Goal: Task Accomplishment & Management: Use online tool/utility

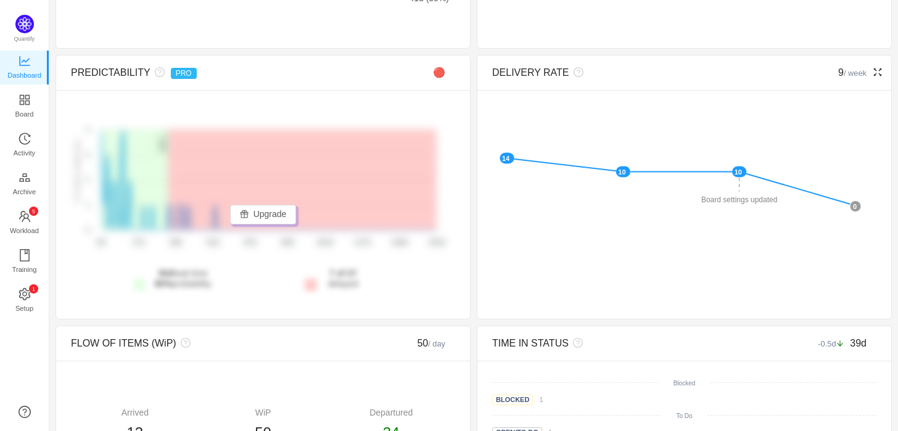
scroll to position [259, 0]
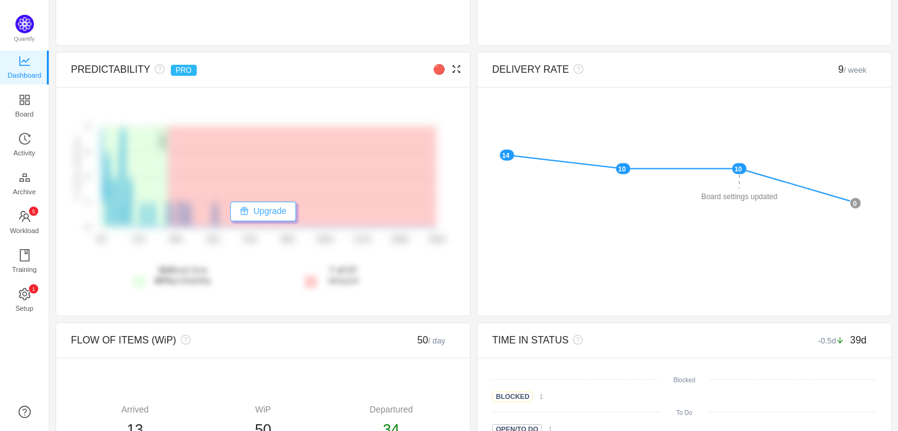
click at [268, 215] on button "Upgrade" at bounding box center [263, 212] width 67 height 20
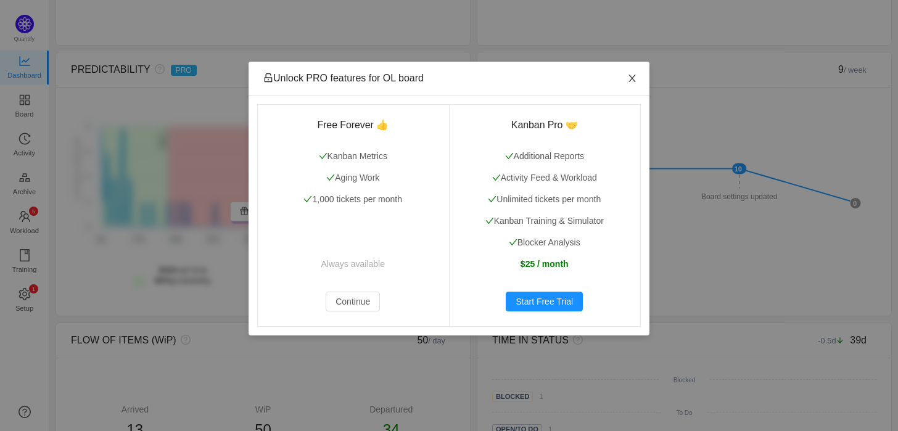
click at [629, 84] on span "Close" at bounding box center [632, 79] width 35 height 35
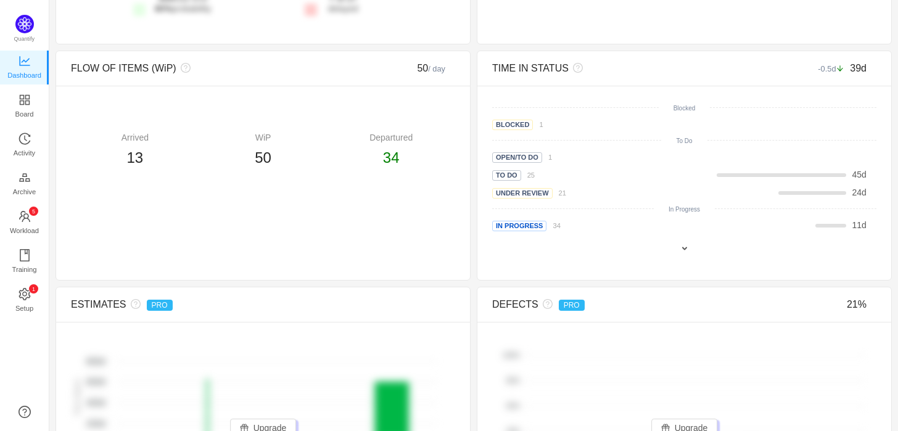
scroll to position [539, 0]
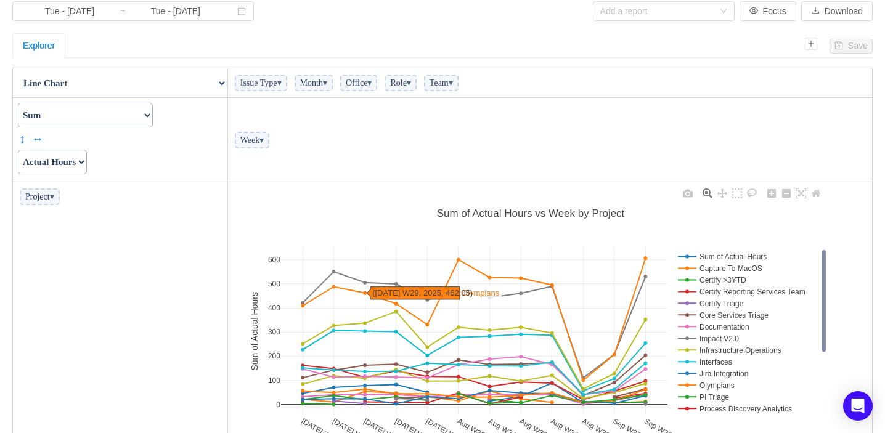
scroll to position [45, 0]
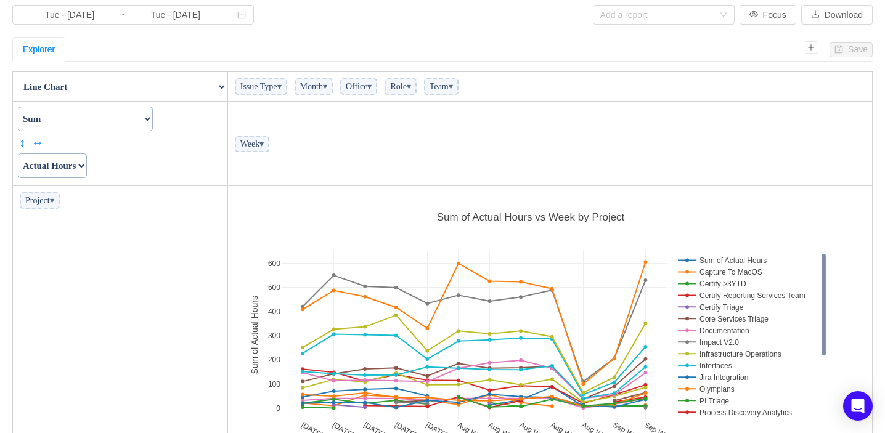
click at [87, 164] on select "Actual Hours Issue Key Issue Type Team Office Role Cycle Time Person Week Month" at bounding box center [52, 165] width 69 height 25
click at [272, 87] on span "Issue Type ▾" at bounding box center [261, 86] width 52 height 17
click at [61, 163] on select "Actual Hours Issue Key Issue Type Team Office Role Cycle Time Person Week Month" at bounding box center [52, 165] width 69 height 25
select select "Issue Type"
click at [18, 153] on select "Actual Hours Issue Key Issue Type Team Office Role Cycle Time Person Week Month" at bounding box center [52, 165] width 69 height 25
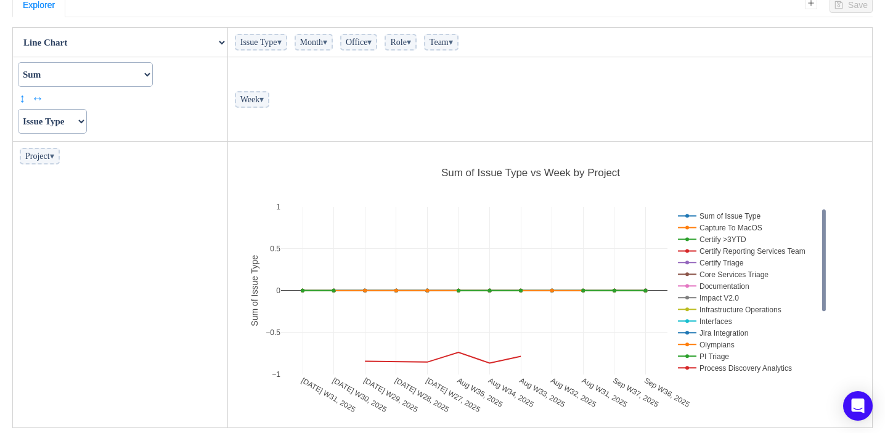
scroll to position [90, 0]
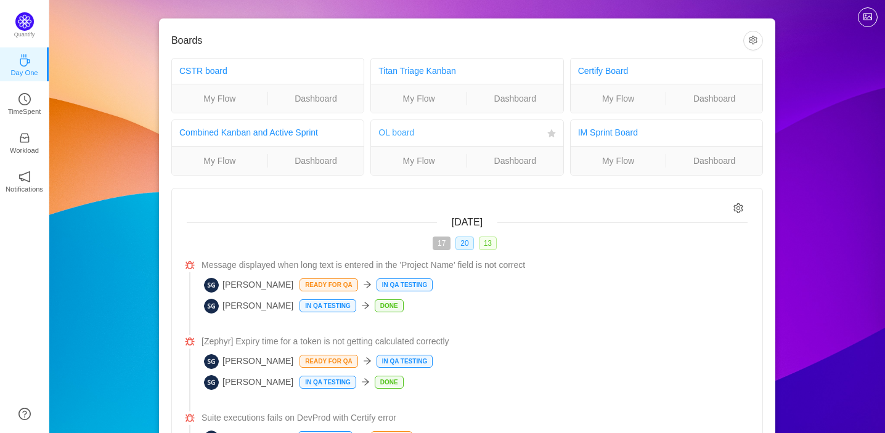
click at [396, 133] on link "OL board" at bounding box center [397, 133] width 36 height 10
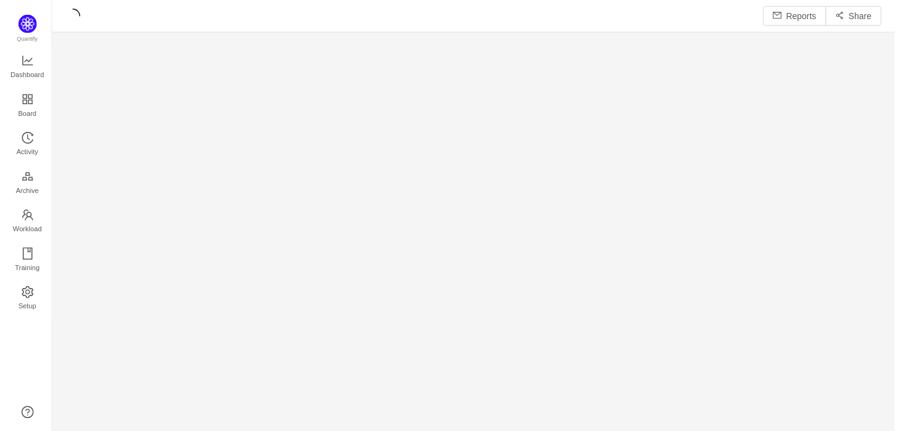
scroll to position [409, 810]
click at [716, 10] on div "Reports Share" at bounding box center [473, 16] width 821 height 20
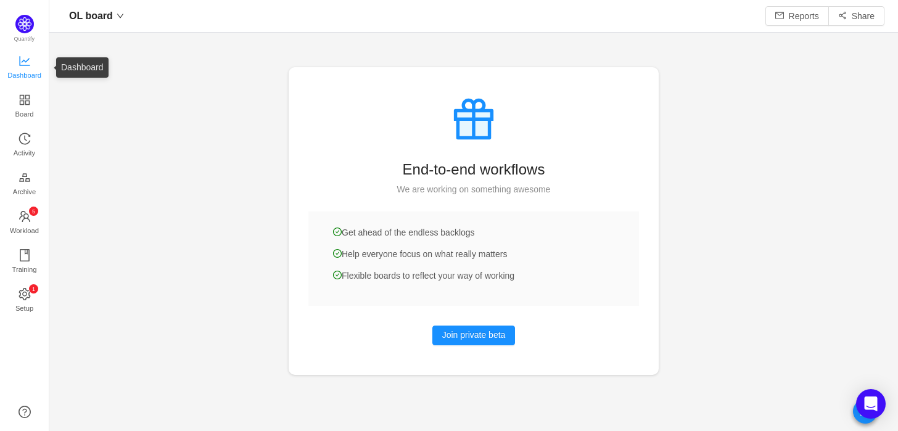
click at [27, 75] on span "Dashboard" at bounding box center [24, 75] width 34 height 25
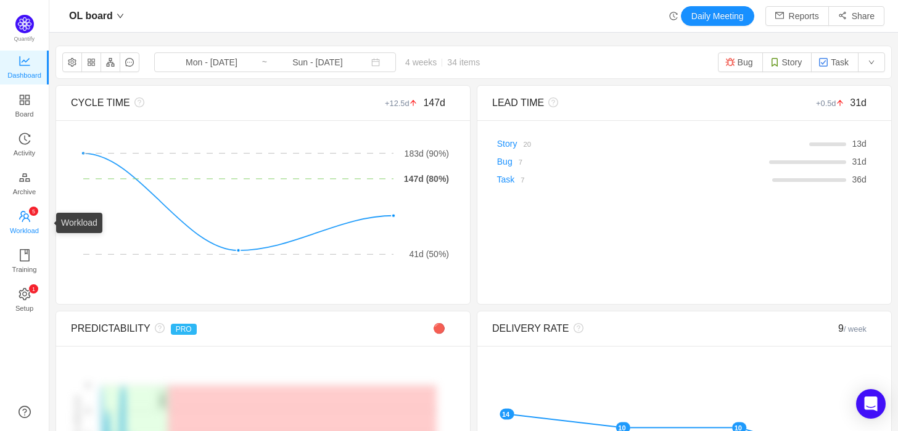
click at [22, 237] on span "Workload" at bounding box center [24, 230] width 29 height 25
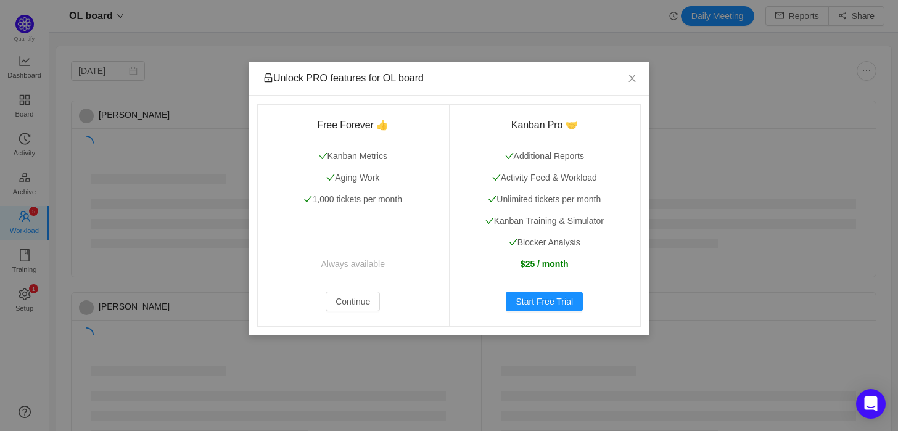
click at [29, 266] on div "Unlock PRO features for OL board Free Forever 👍 Kanban Metrics Aging Work 1,000…" at bounding box center [449, 215] width 898 height 431
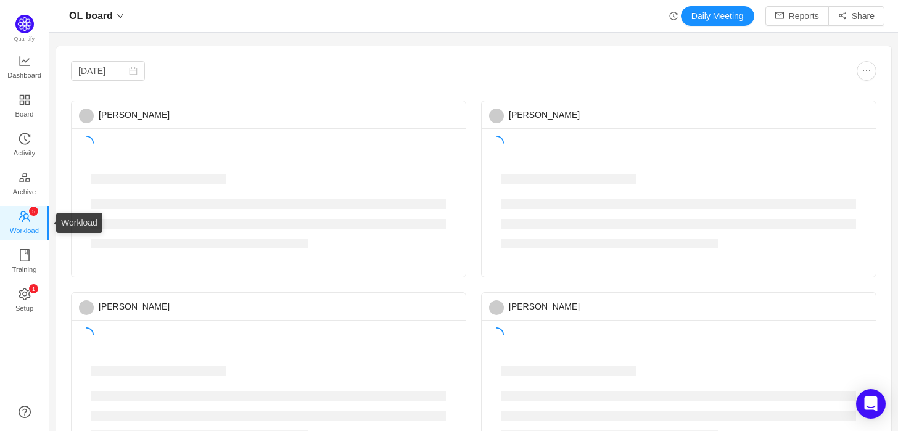
click at [28, 216] on icon "icon: team" at bounding box center [24, 216] width 11 height 11
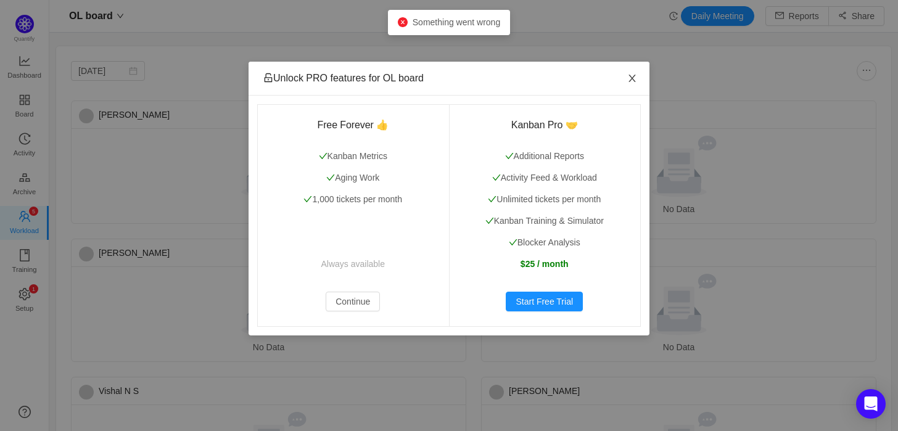
click at [631, 73] on span "Close" at bounding box center [632, 79] width 35 height 35
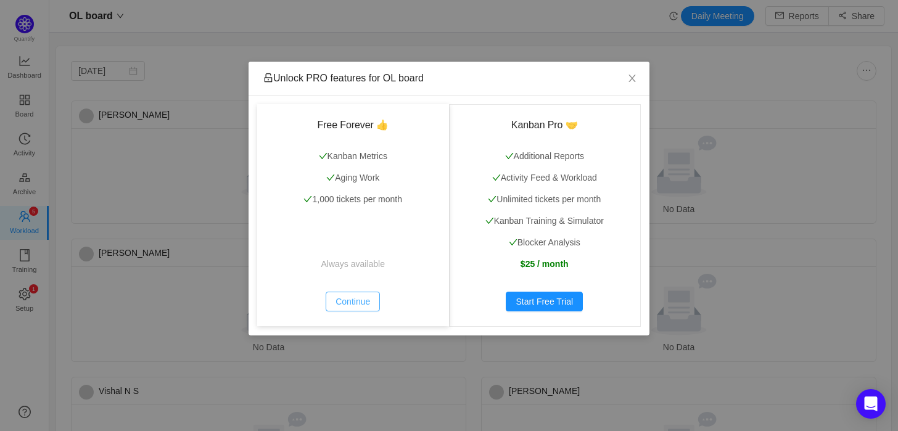
click at [351, 300] on button "Continue" at bounding box center [352, 302] width 54 height 20
click at [626, 77] on span "Close" at bounding box center [632, 79] width 35 height 35
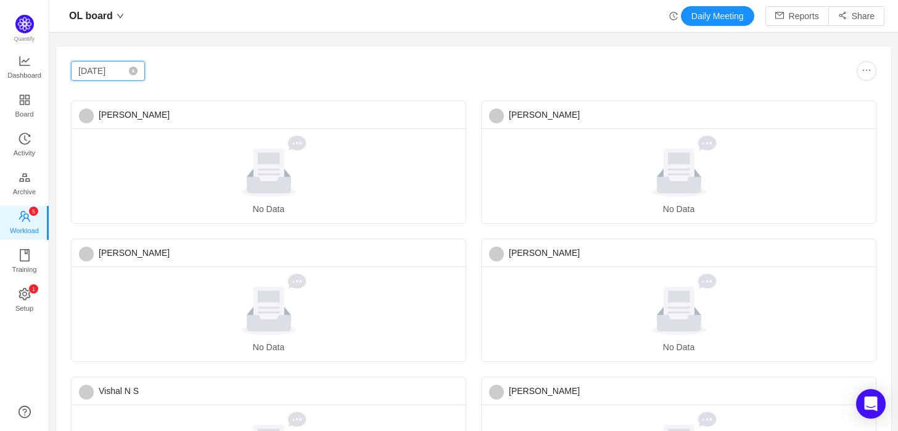
click at [128, 74] on input "Aug 2025" at bounding box center [108, 71] width 74 height 20
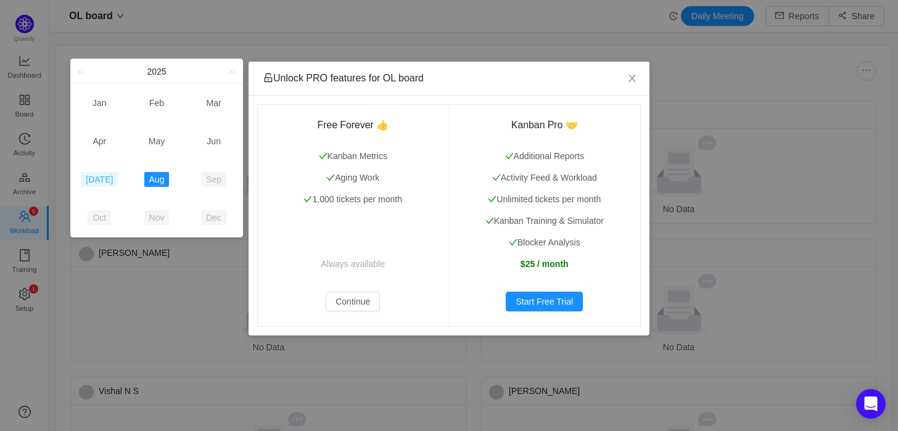
click at [99, 184] on link "Jul" at bounding box center [99, 179] width 37 height 15
type input "Jul 2025"
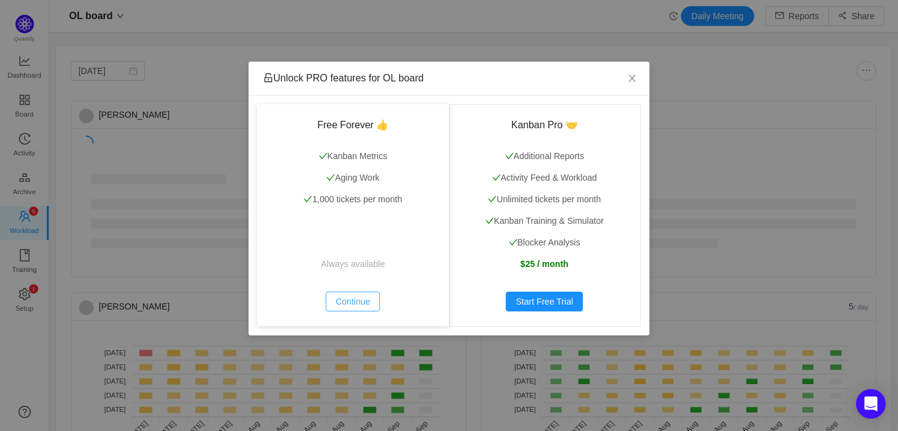
click at [338, 301] on button "Continue" at bounding box center [352, 302] width 54 height 20
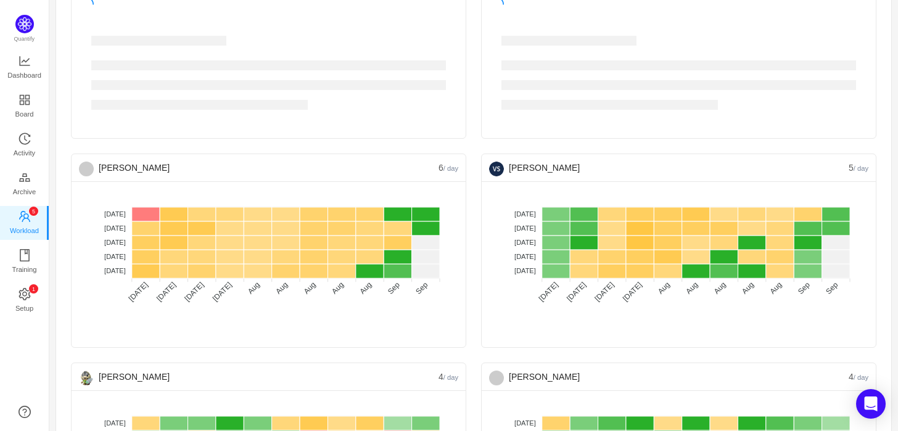
scroll to position [151, 0]
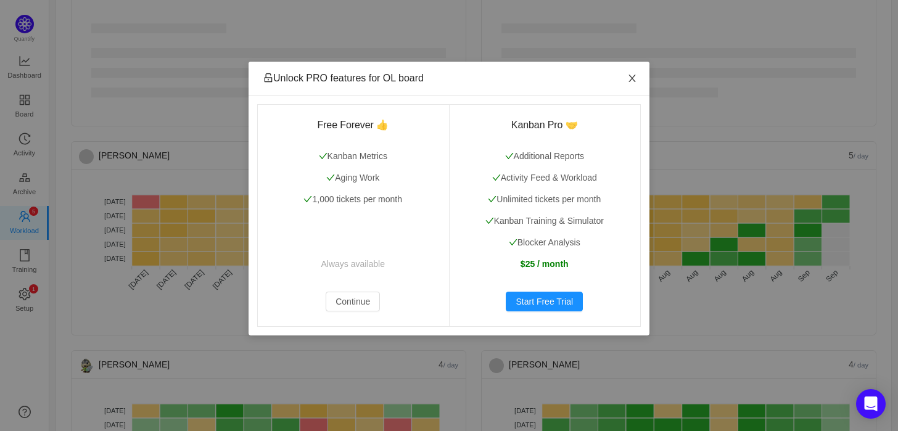
click at [631, 75] on icon "icon: close" at bounding box center [632, 78] width 10 height 10
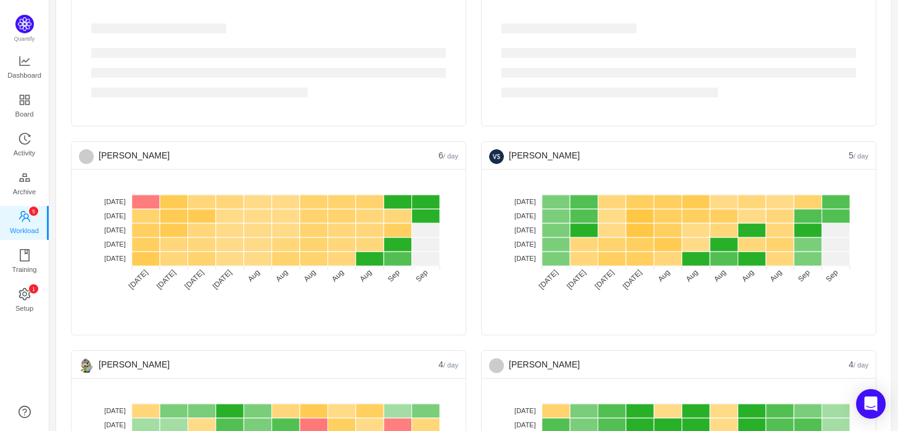
scroll to position [98, 0]
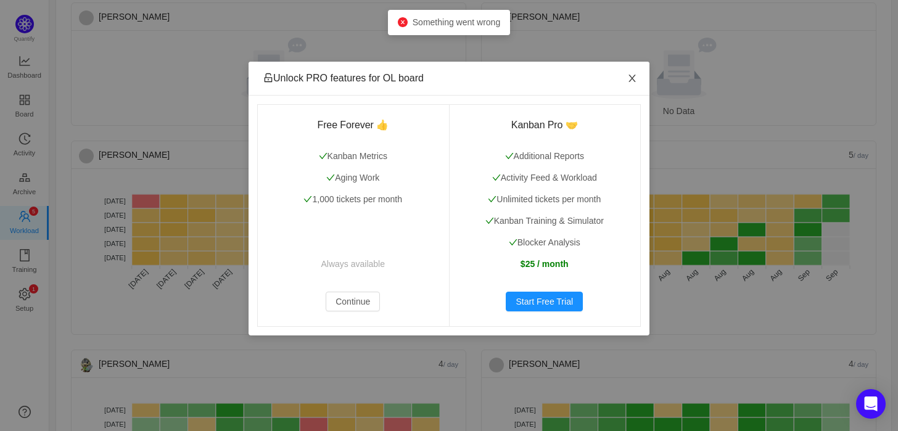
click at [631, 80] on icon "icon: close" at bounding box center [632, 78] width 10 height 10
click at [634, 76] on icon "icon: close" at bounding box center [631, 78] width 7 height 7
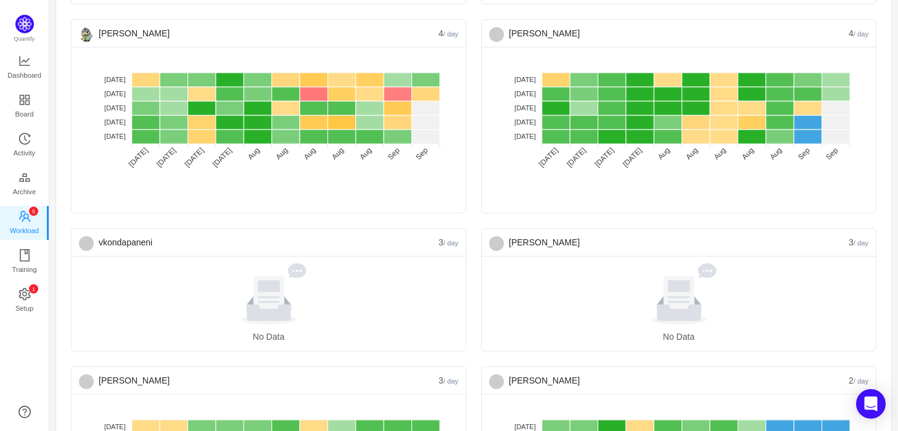
scroll to position [372, 0]
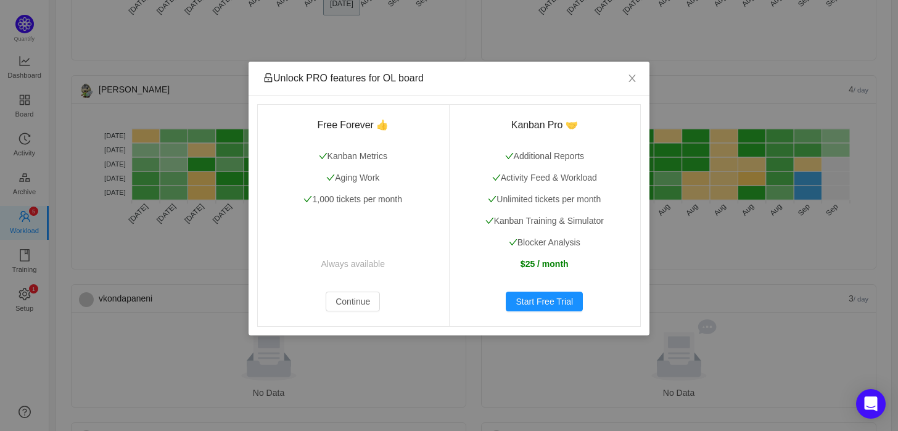
click at [132, 194] on div "Unlock PRO features for OL board Free Forever 👍 Kanban Metrics Aging Work 1,000…" at bounding box center [449, 215] width 898 height 431
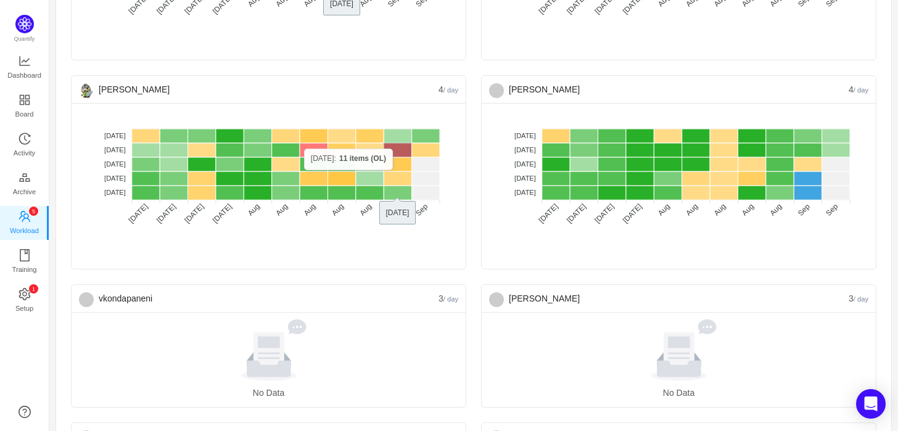
click at [399, 148] on rect at bounding box center [397, 150] width 28 height 14
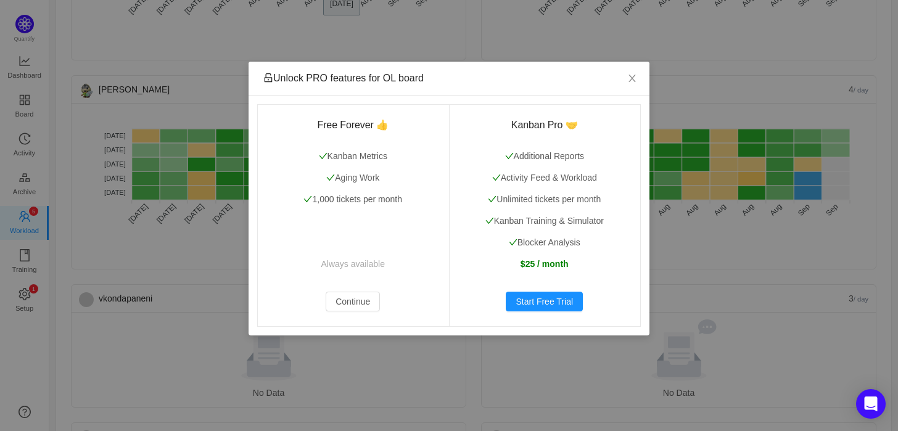
click at [207, 235] on div "Unlock PRO features for OL board Free Forever 👍 Kanban Metrics Aging Work 1,000…" at bounding box center [449, 215] width 898 height 431
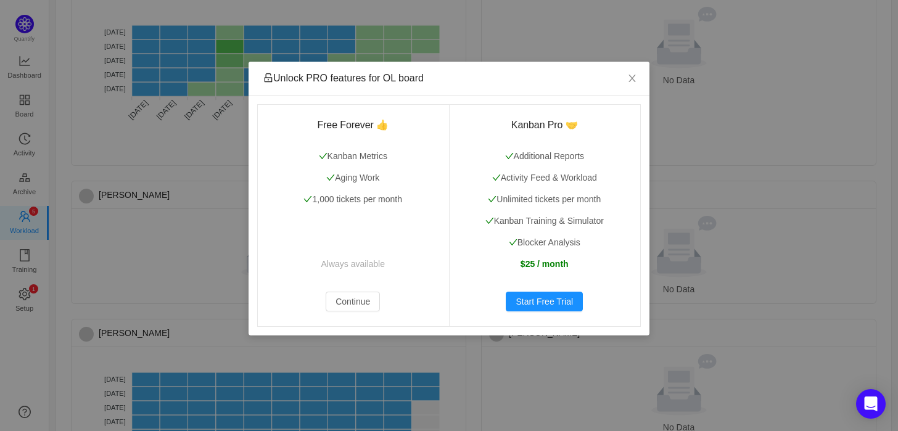
scroll to position [1661, 0]
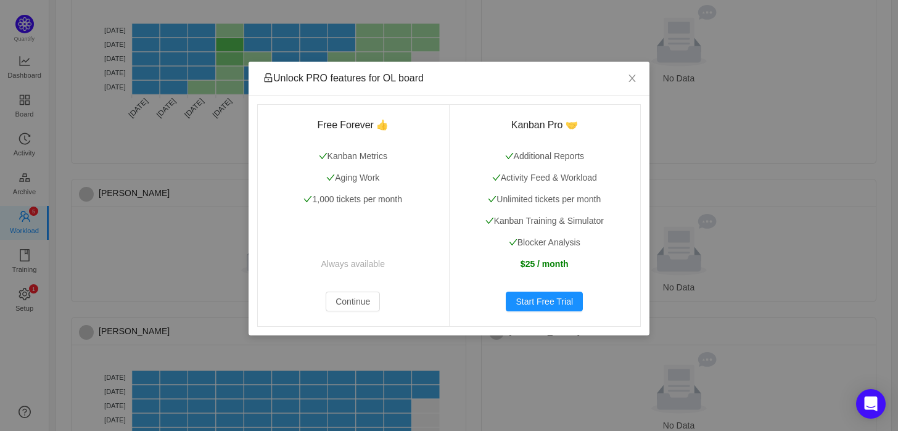
click at [207, 235] on div "Unlock PRO features for OL board Free Forever 👍 Kanban Metrics Aging Work 1,000…" at bounding box center [449, 215] width 898 height 431
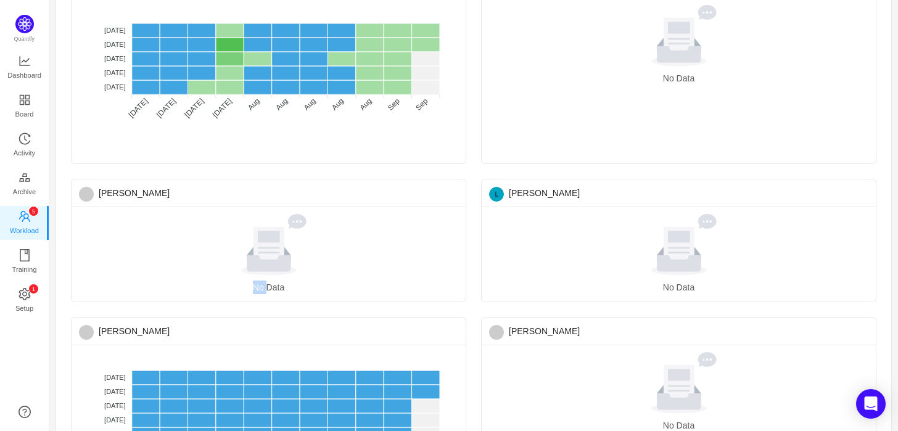
click at [207, 235] on div at bounding box center [268, 245] width 369 height 62
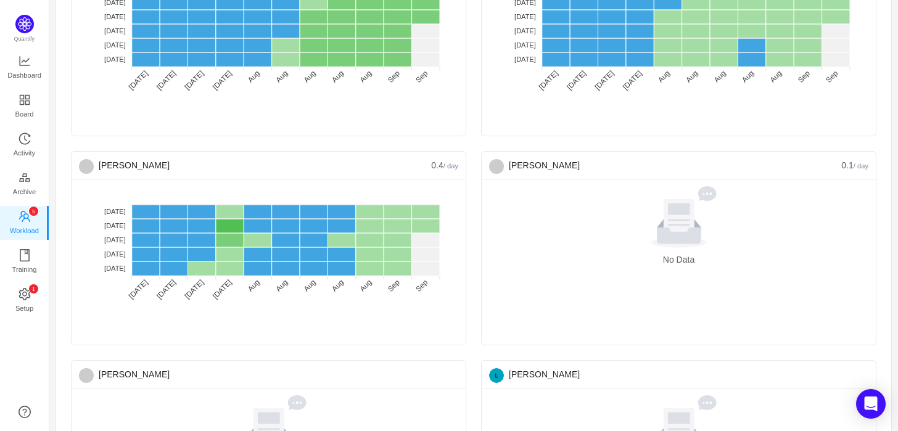
scroll to position [1467, 0]
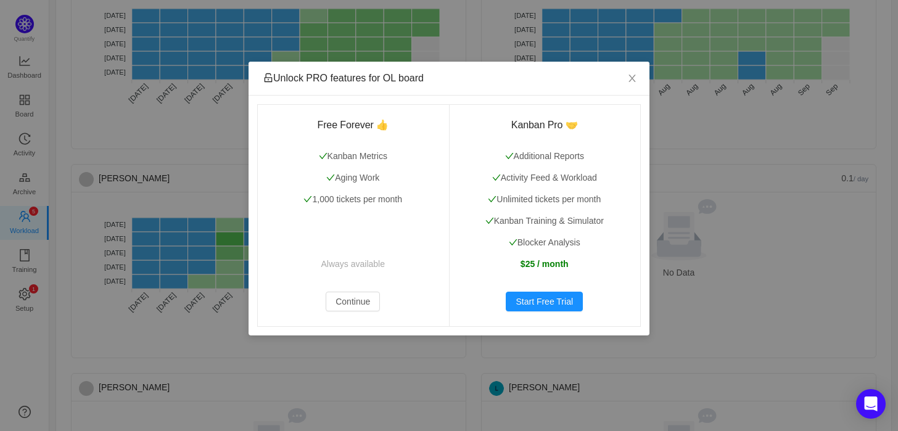
click at [19, 149] on div "Unlock PRO features for OL board Free Forever 👍 Kanban Metrics Aging Work 1,000…" at bounding box center [449, 215] width 898 height 431
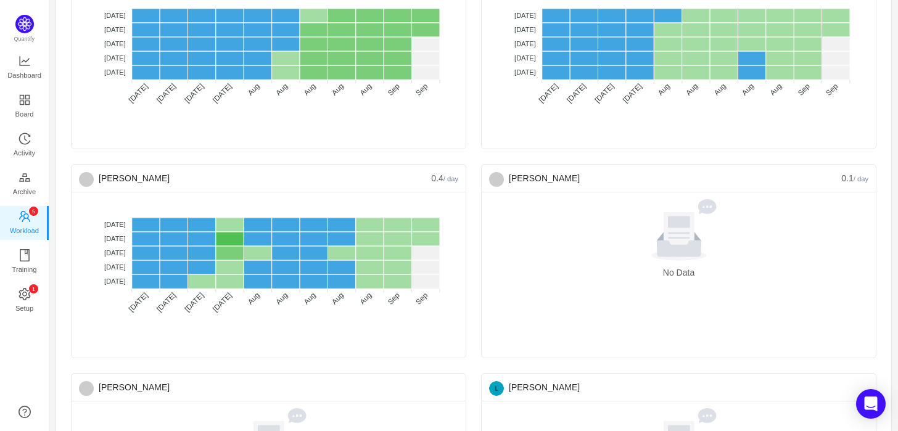
click at [25, 43] on span "Quantify" at bounding box center [25, 29] width 20 height 28
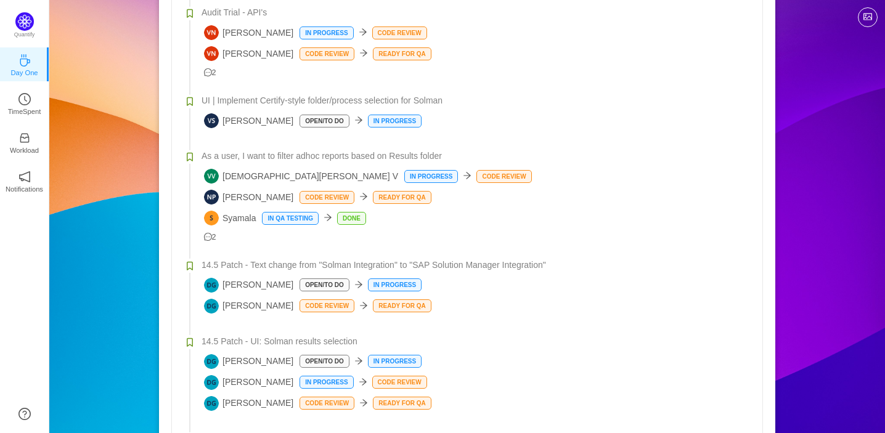
scroll to position [2854, 0]
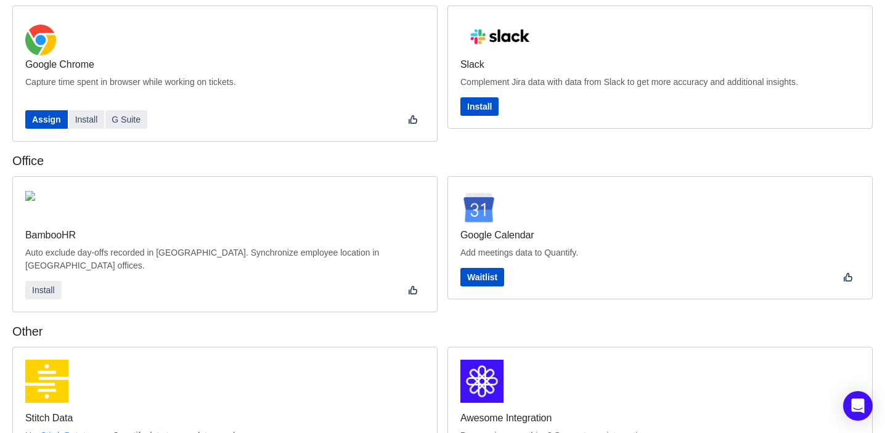
scroll to position [229, 0]
